Goal: Information Seeking & Learning: Stay updated

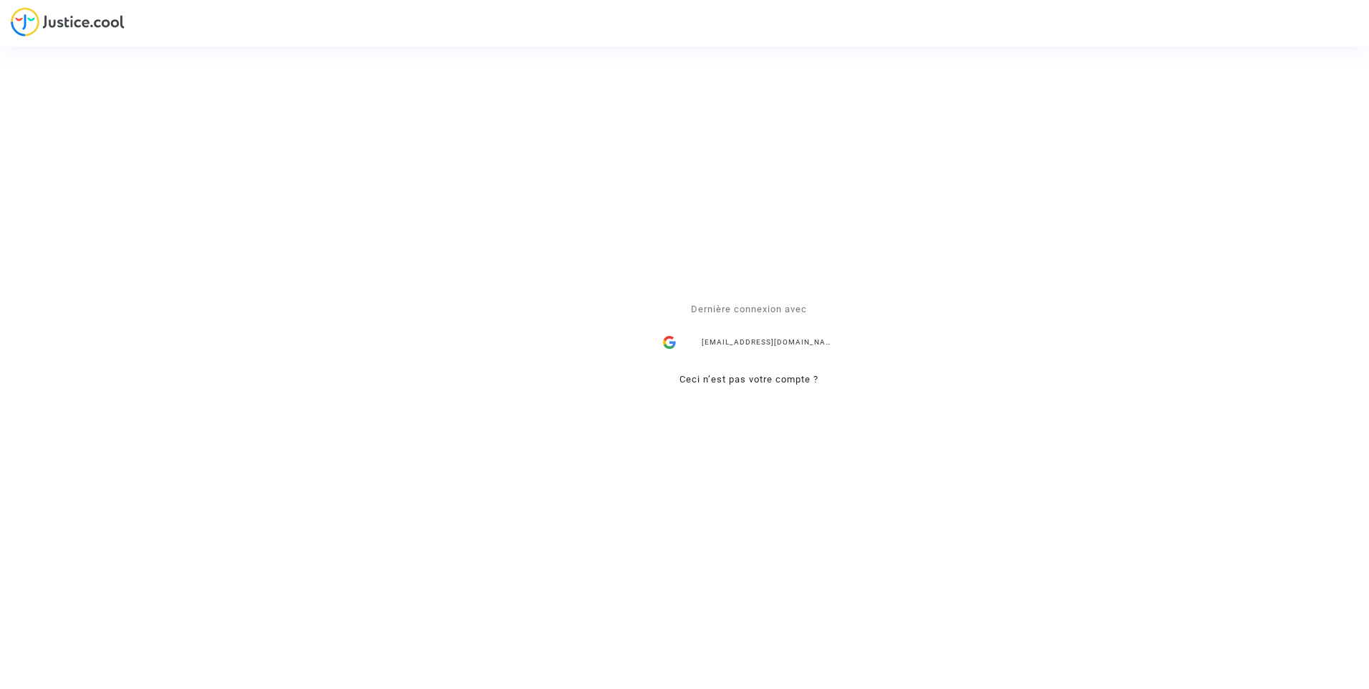
drag, startPoint x: 756, startPoint y: 346, endPoint x: 726, endPoint y: 352, distance: 30.8
click at [756, 346] on div "ealvarez@reclamaciondevuelos.com" at bounding box center [749, 343] width 186 height 29
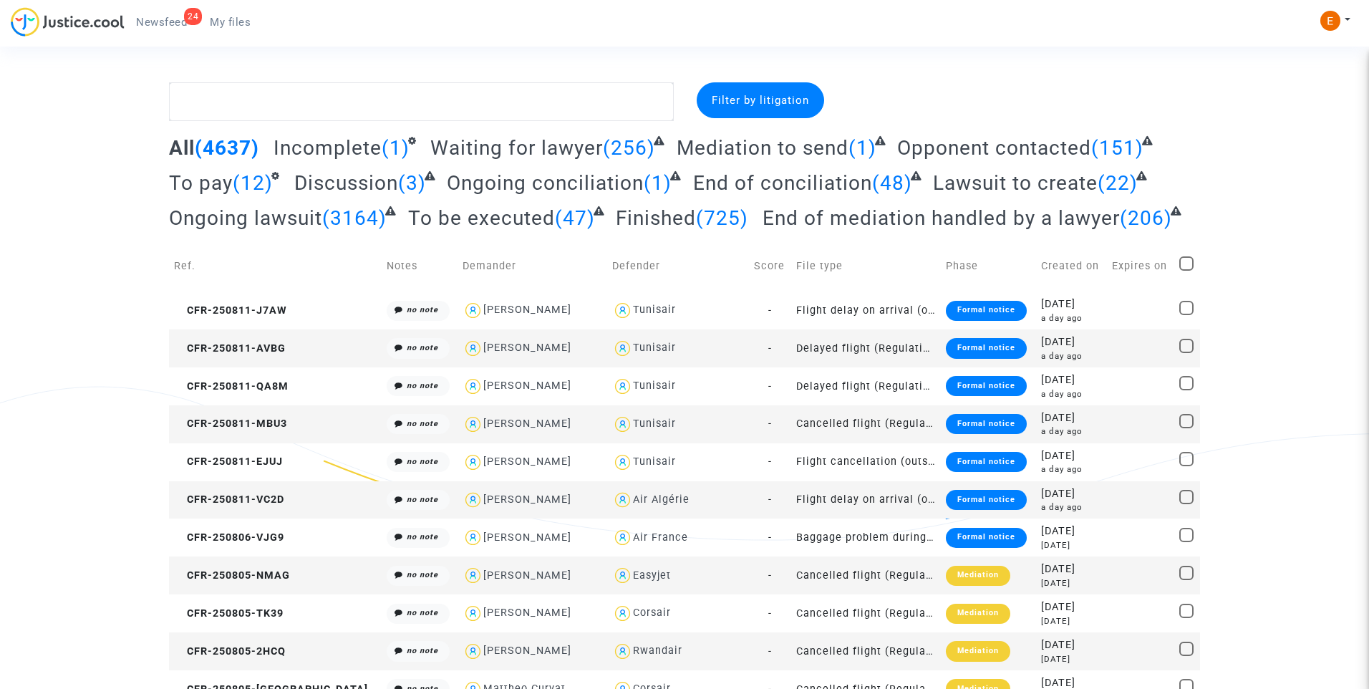
drag, startPoint x: 172, startPoint y: 25, endPoint x: 379, endPoint y: 74, distance: 212.8
click at [172, 25] on span "Newsfeed" at bounding box center [161, 22] width 51 height 13
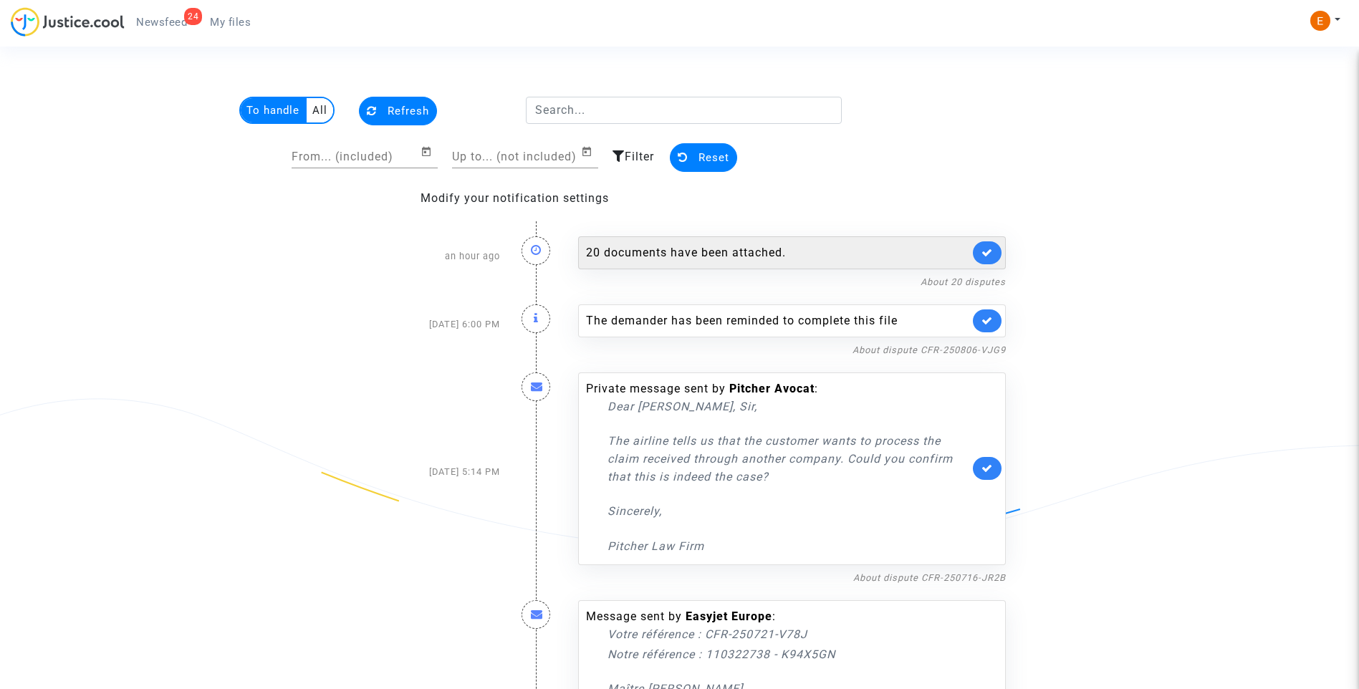
click at [710, 252] on div "20 documents have been attached." at bounding box center [777, 252] width 383 height 17
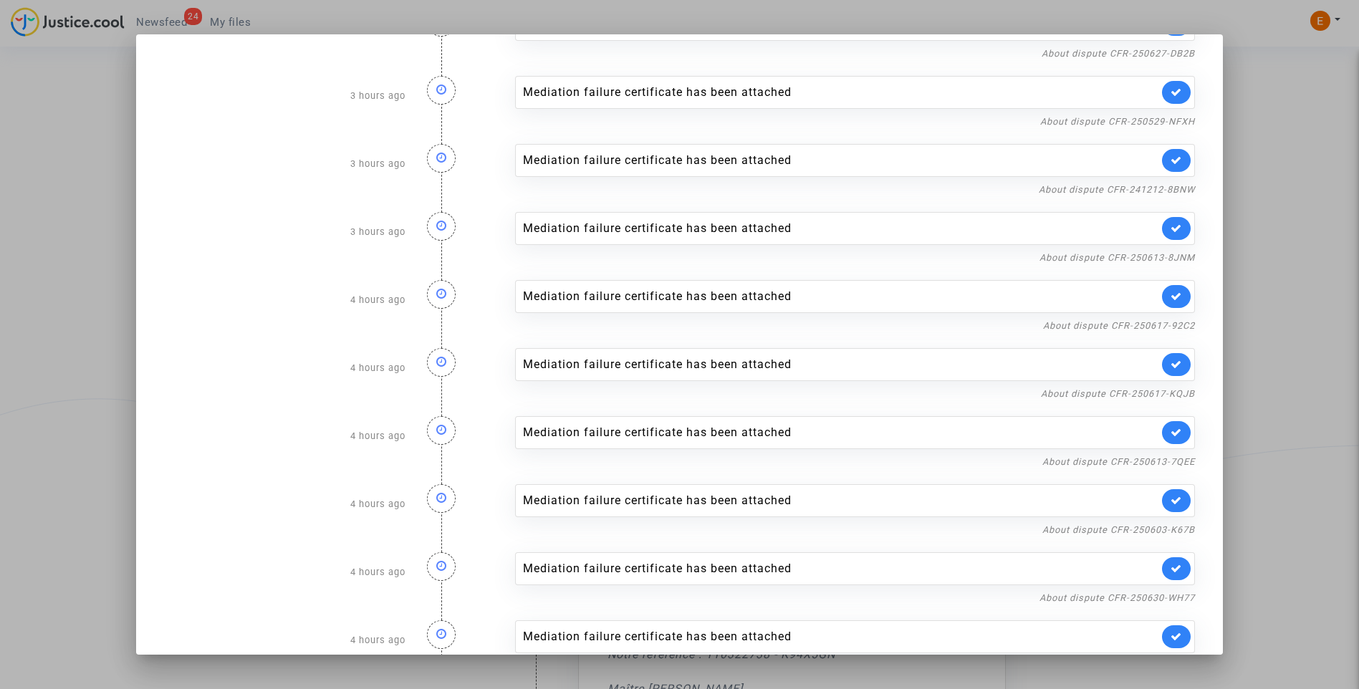
scroll to position [776, 0]
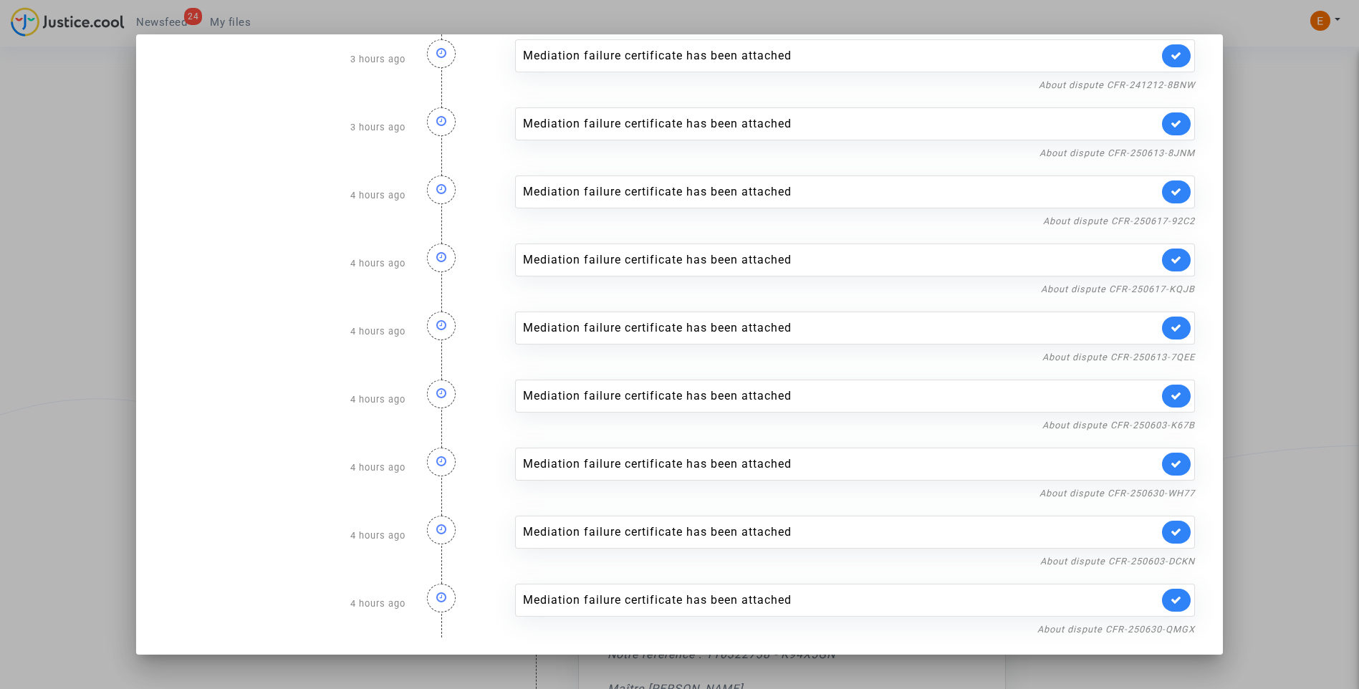
click at [1322, 173] on div at bounding box center [679, 344] width 1359 height 689
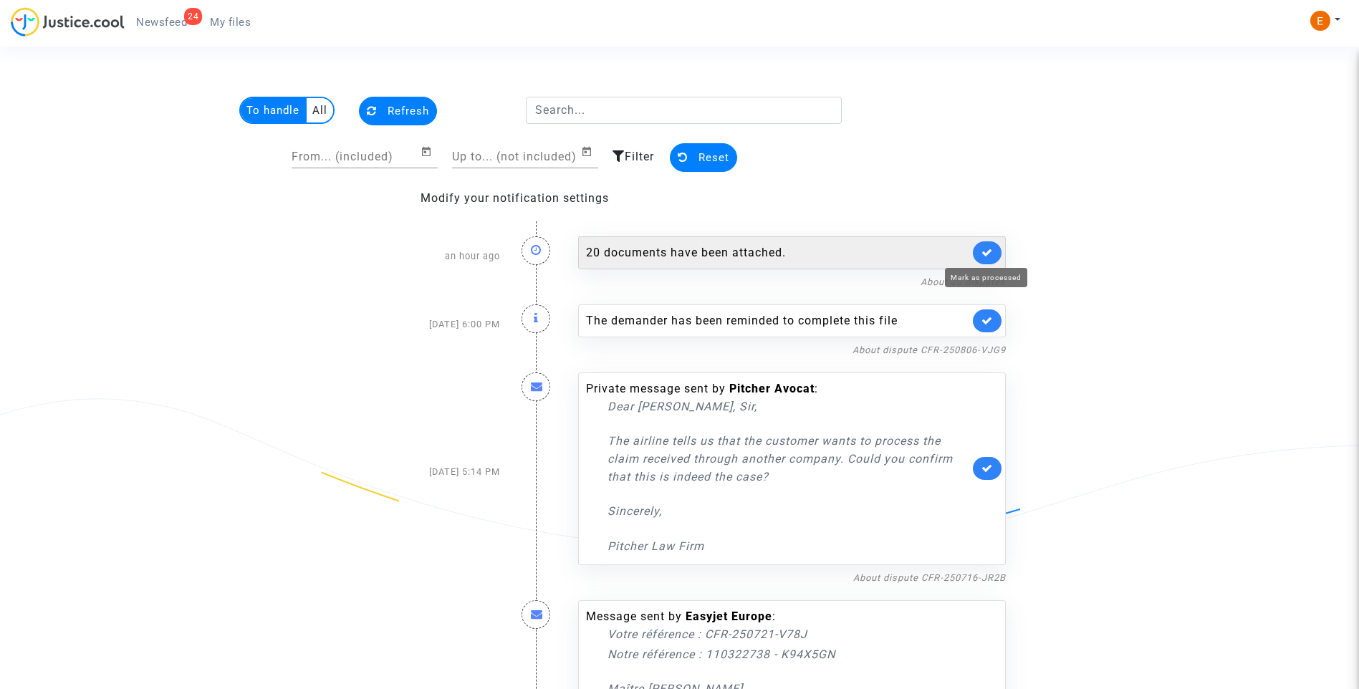
click at [990, 249] on icon at bounding box center [986, 252] width 11 height 11
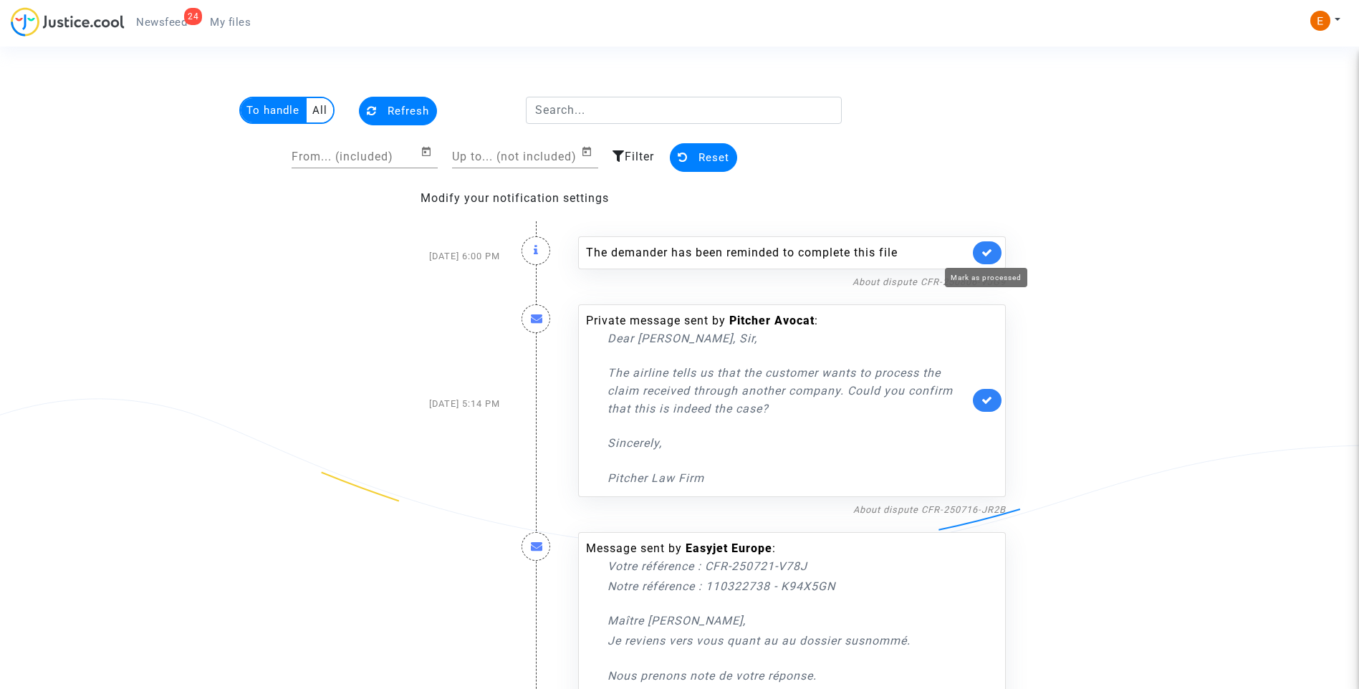
click at [990, 247] on icon at bounding box center [986, 252] width 11 height 11
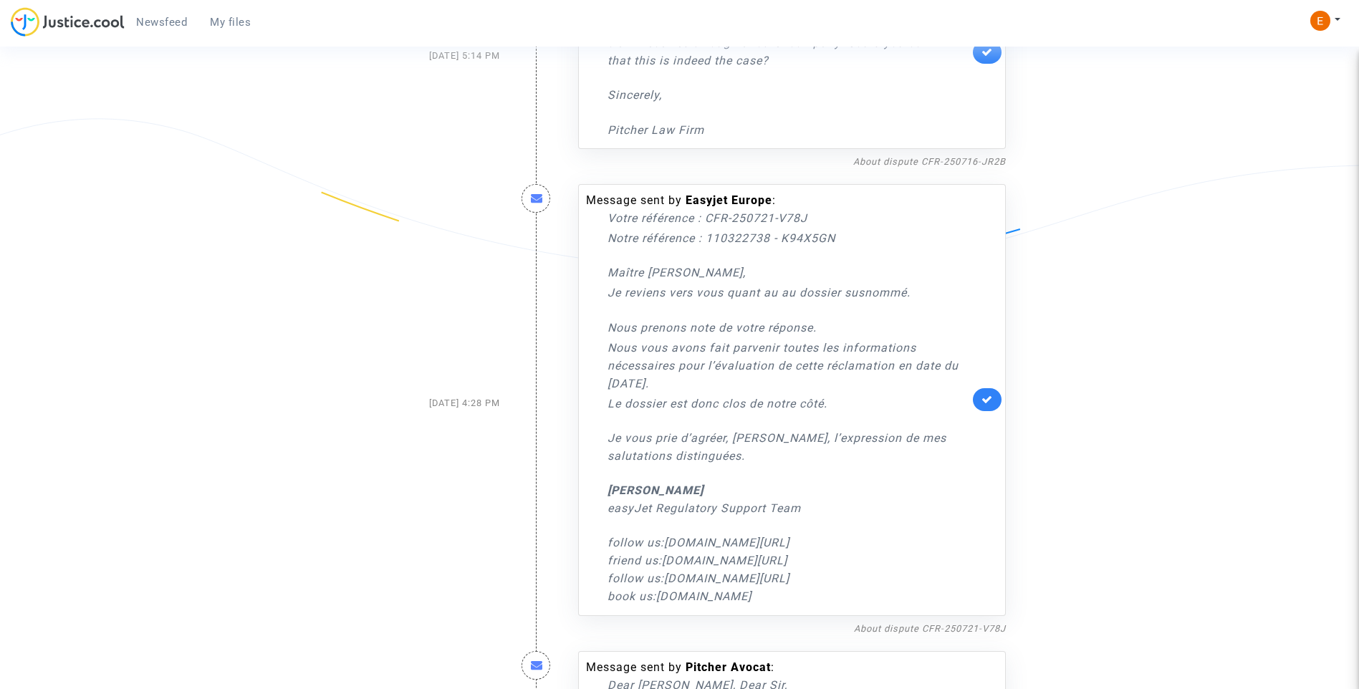
scroll to position [358, 0]
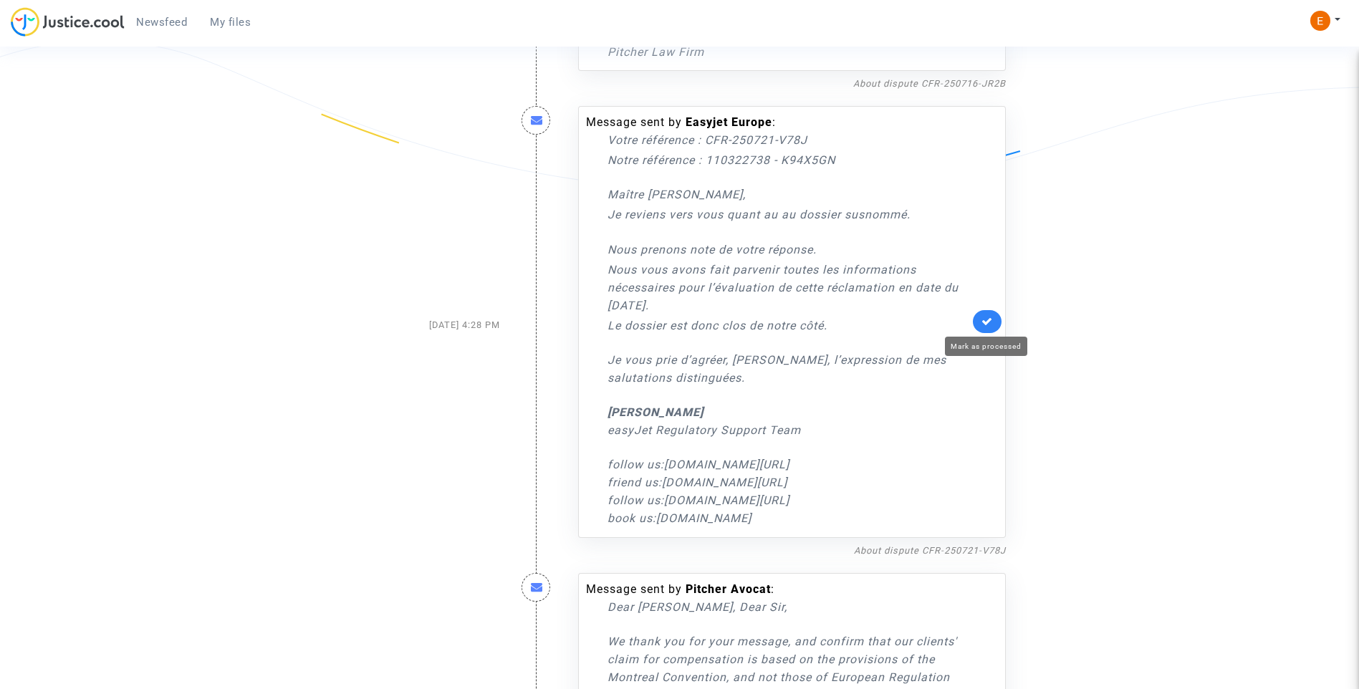
click at [990, 326] on icon at bounding box center [986, 321] width 11 height 11
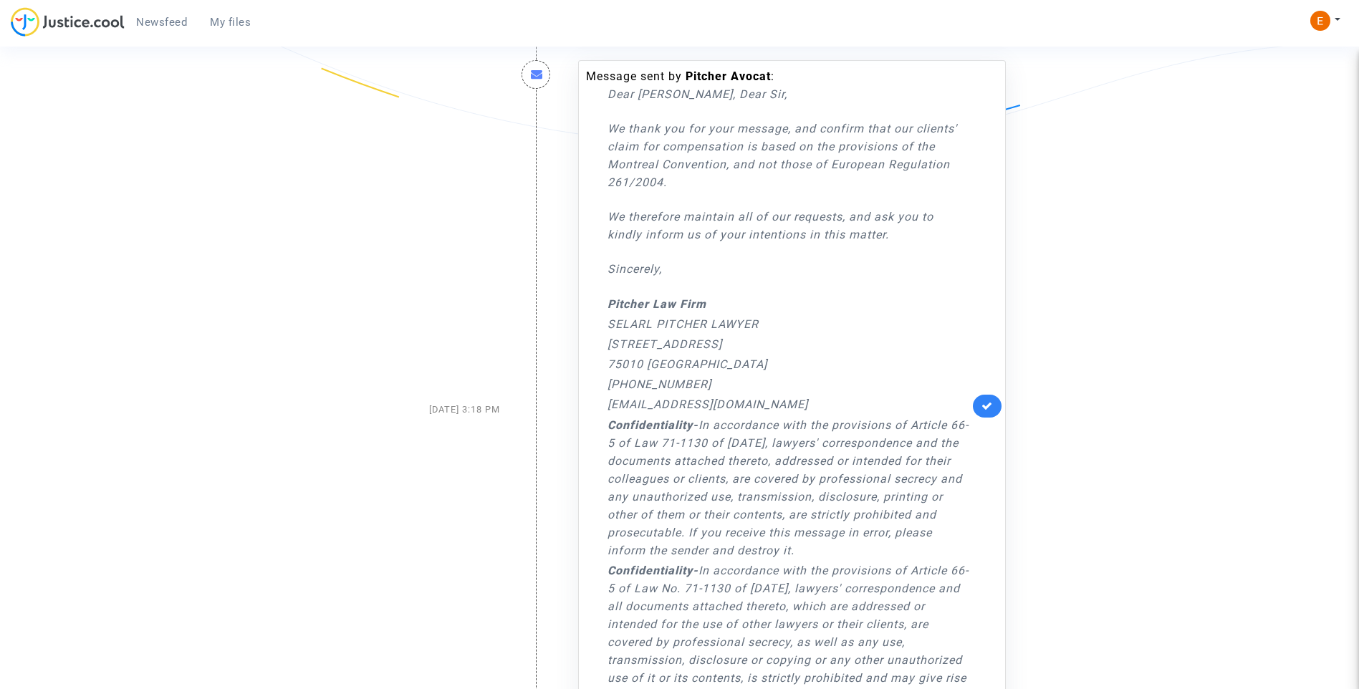
scroll to position [430, 0]
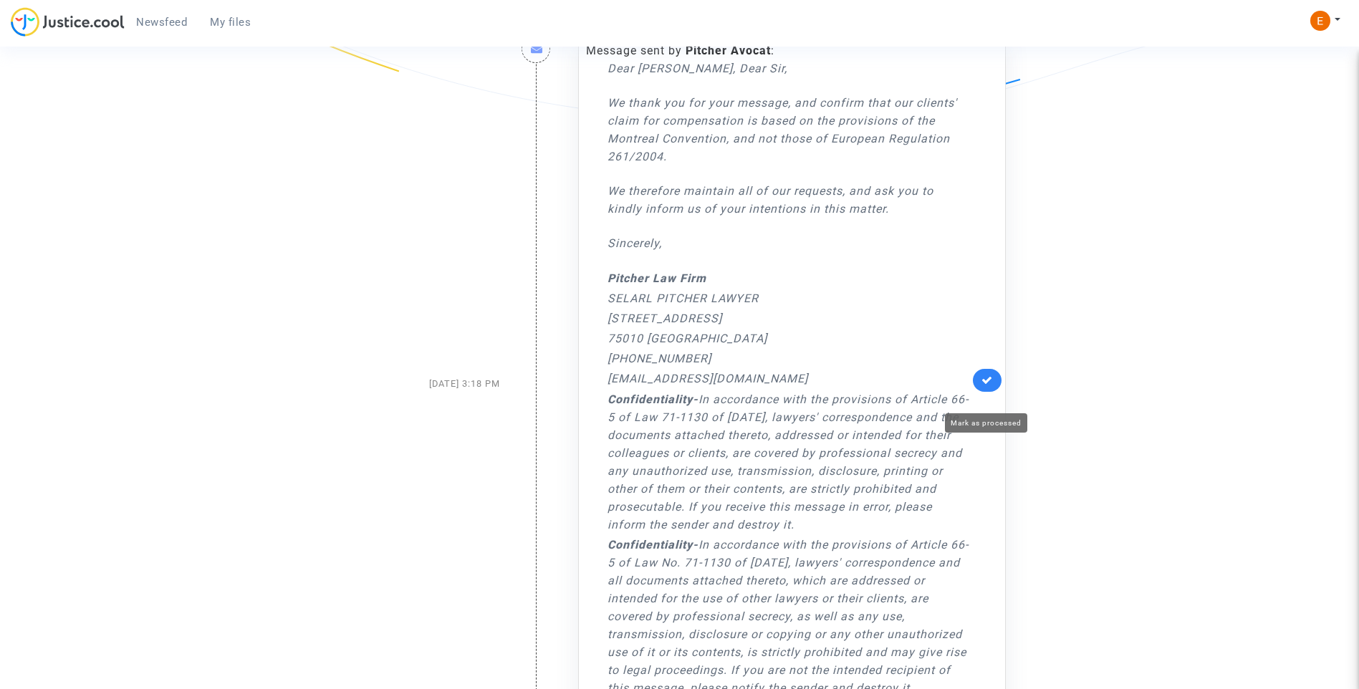
click at [986, 385] on icon at bounding box center [986, 380] width 11 height 11
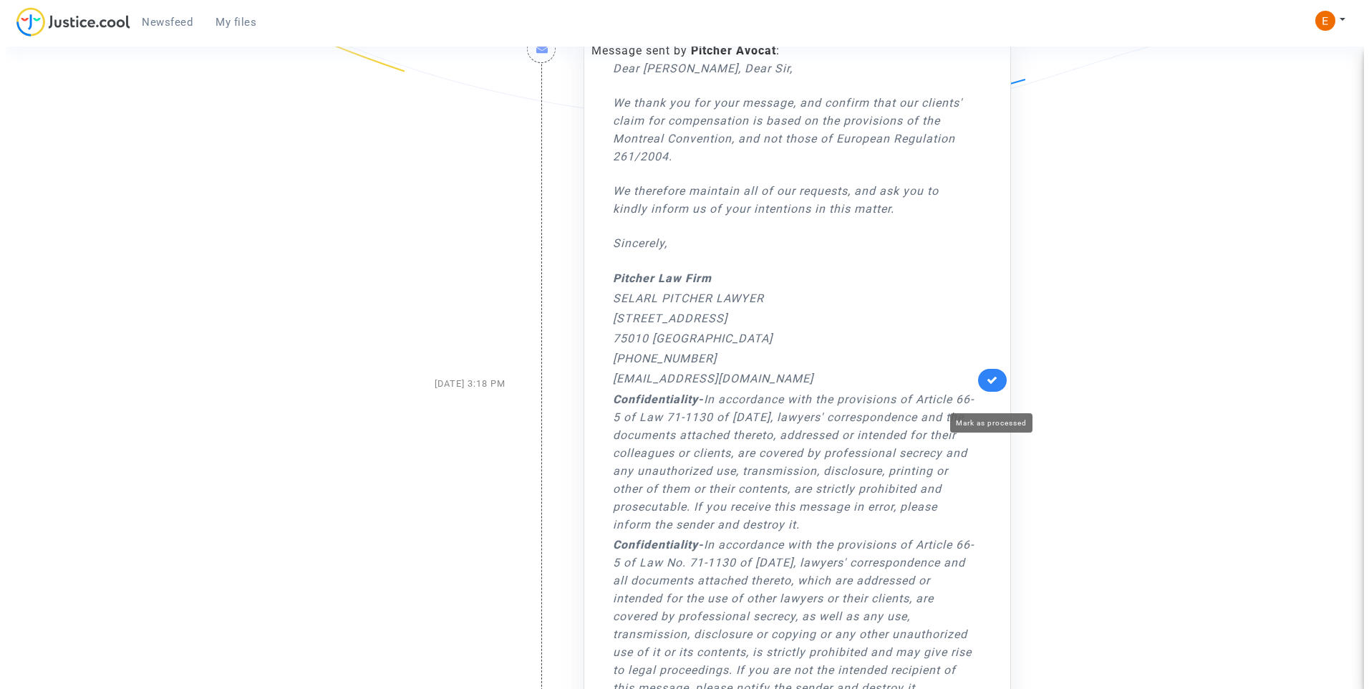
scroll to position [0, 0]
